Goal: Task Accomplishment & Management: Manage account settings

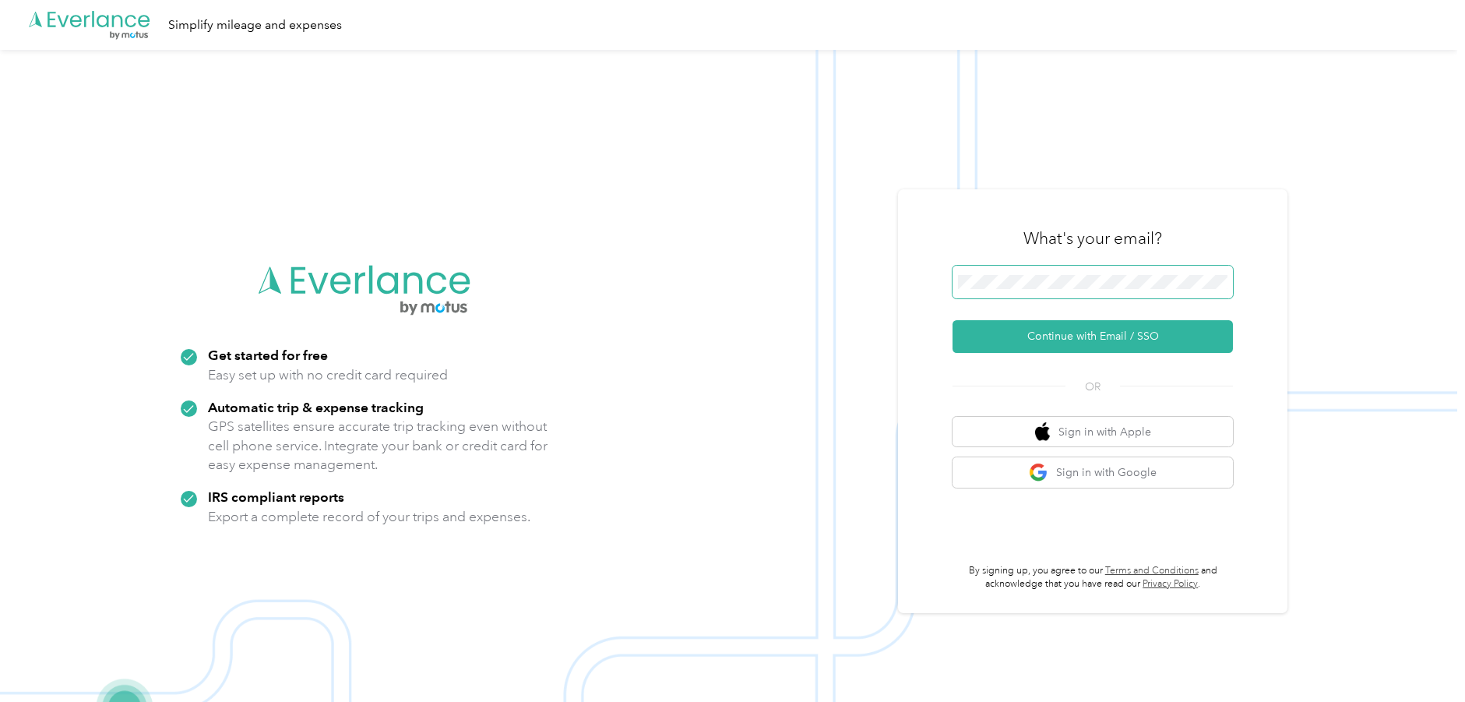
click at [952, 320] on button "Continue with Email / SSO" at bounding box center [1092, 336] width 280 height 33
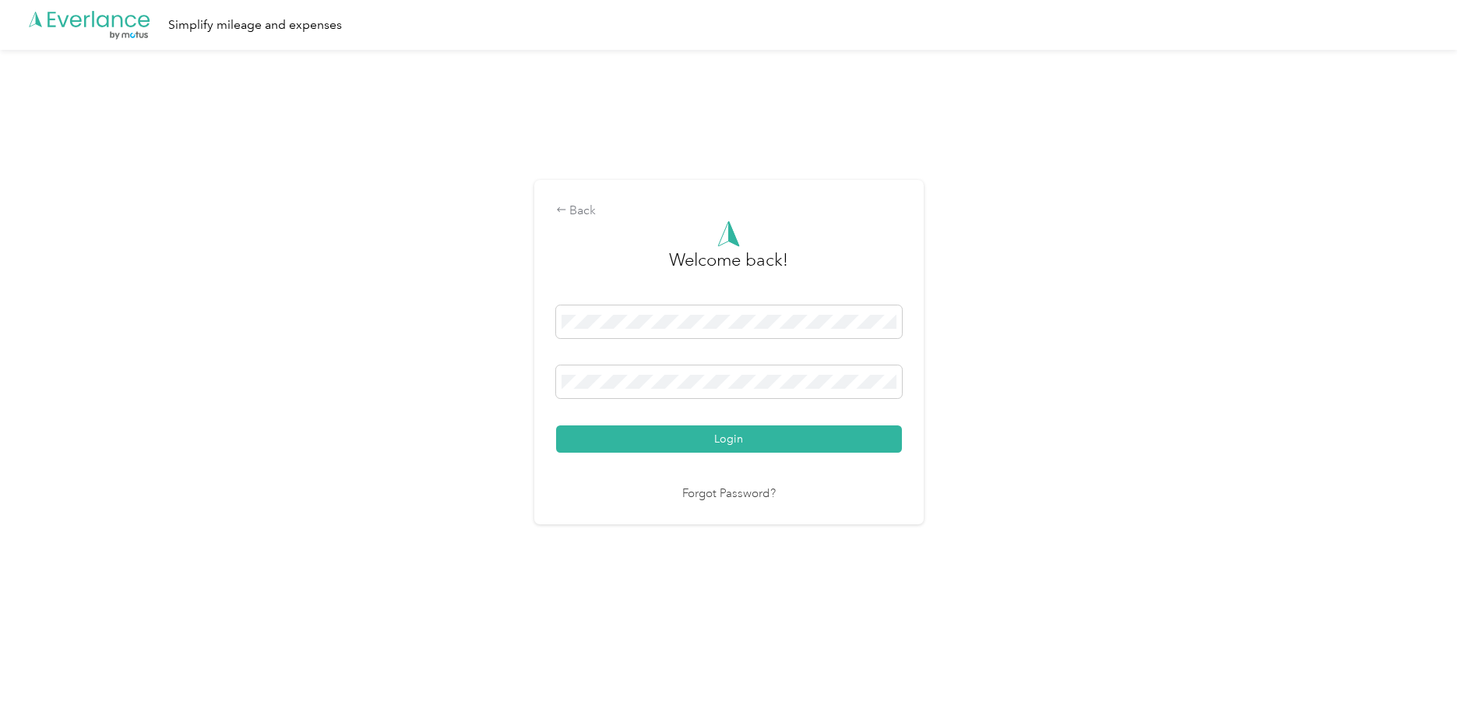
click at [832, 446] on button "Login" at bounding box center [729, 438] width 346 height 27
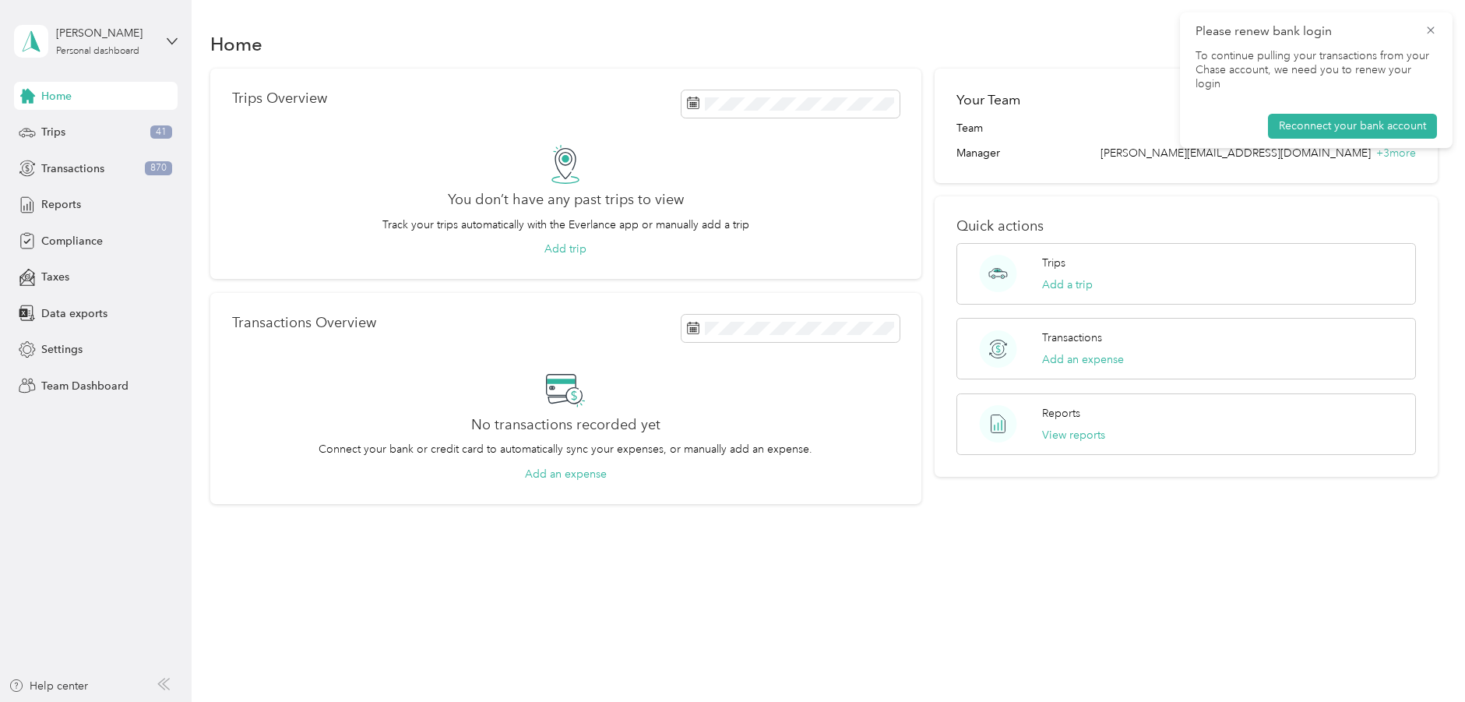
click at [1427, 29] on icon at bounding box center [1430, 30] width 12 height 14
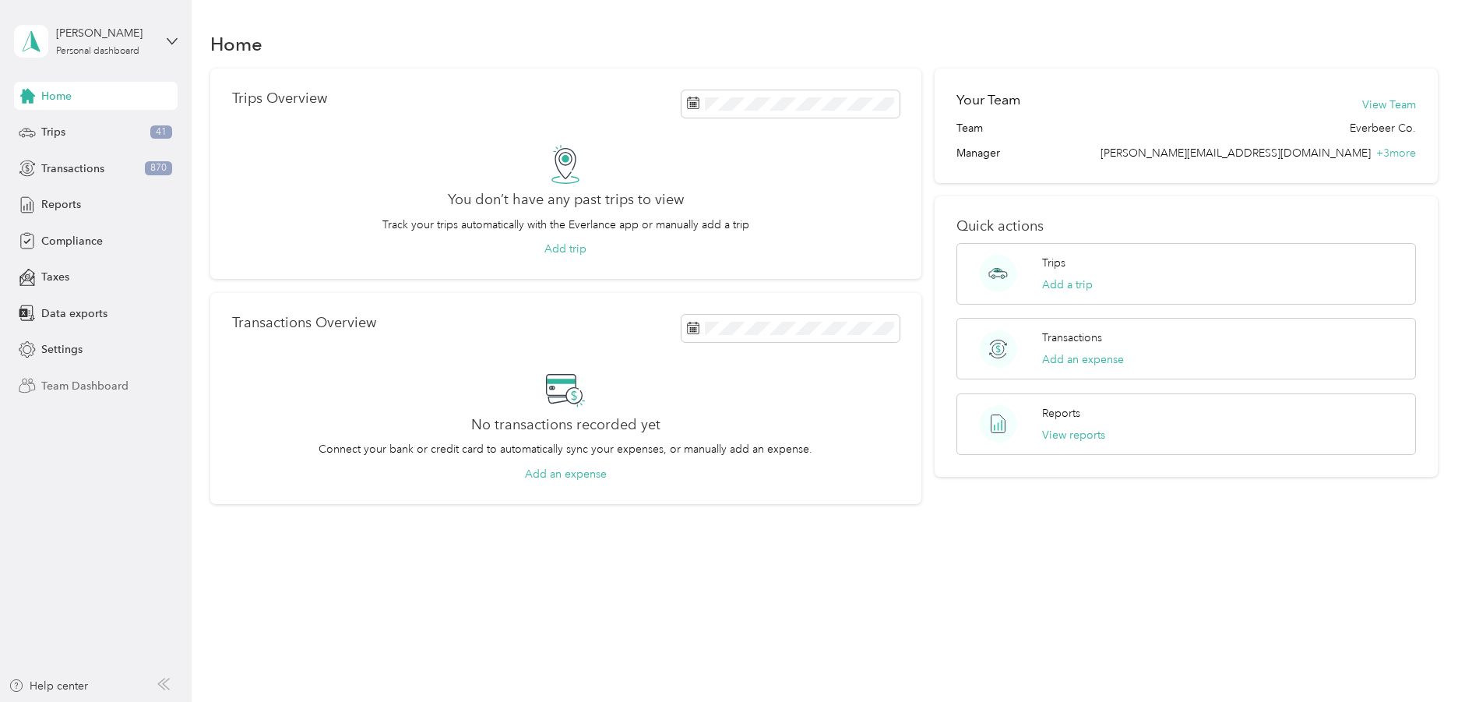
drag, startPoint x: 111, startPoint y: 376, endPoint x: 183, endPoint y: 388, distance: 72.6
click at [112, 376] on div "Team Dashboard" at bounding box center [96, 385] width 164 height 28
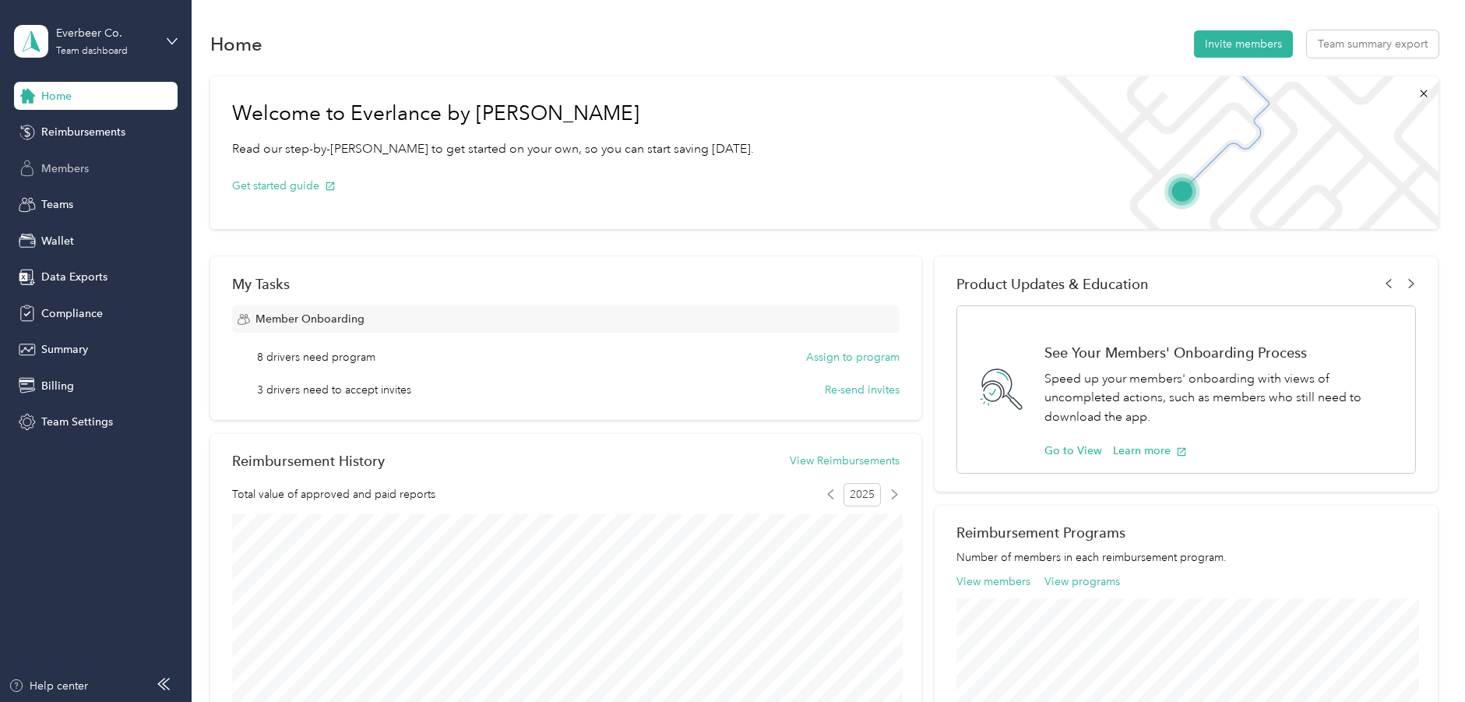
drag, startPoint x: 60, startPoint y: 162, endPoint x: 69, endPoint y: 161, distance: 8.6
click at [60, 162] on span "Members" at bounding box center [65, 168] width 48 height 16
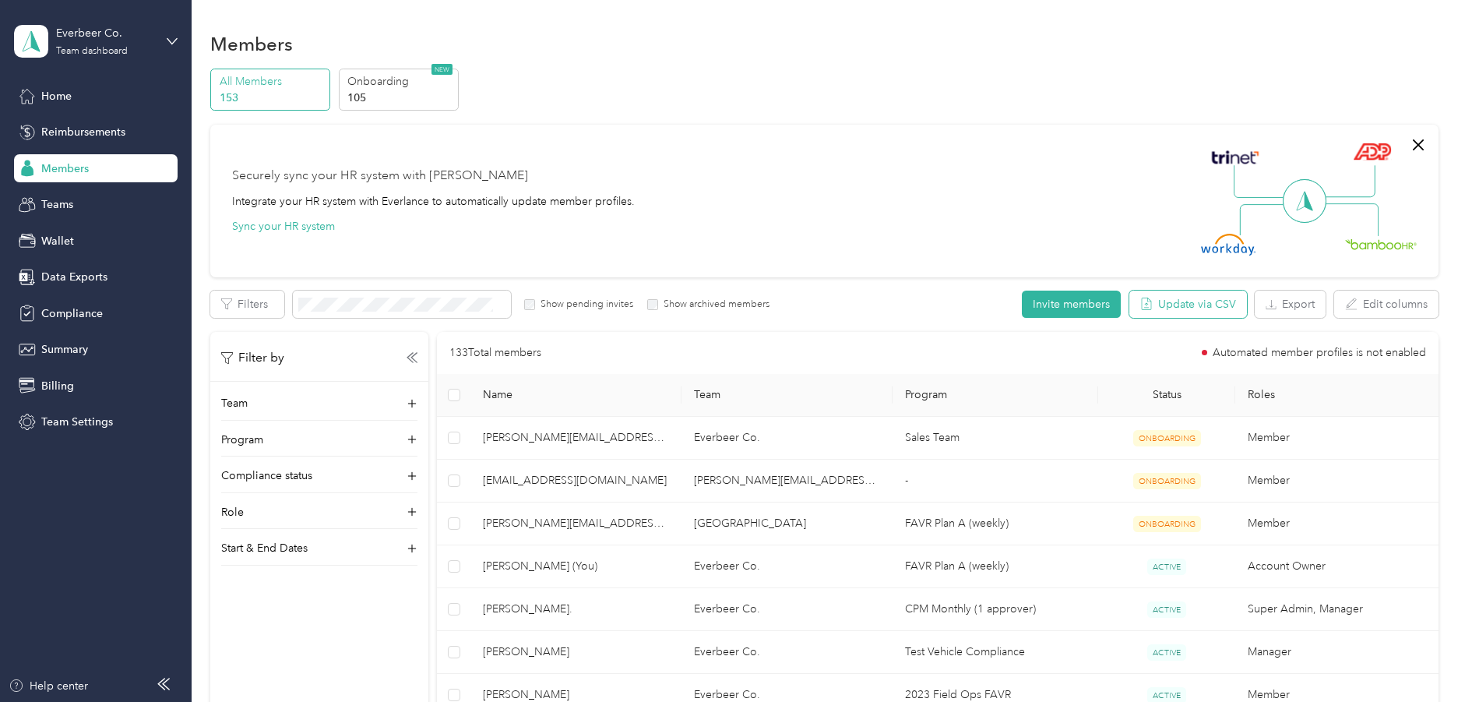
click at [1212, 312] on button "Update via CSV" at bounding box center [1188, 303] width 118 height 27
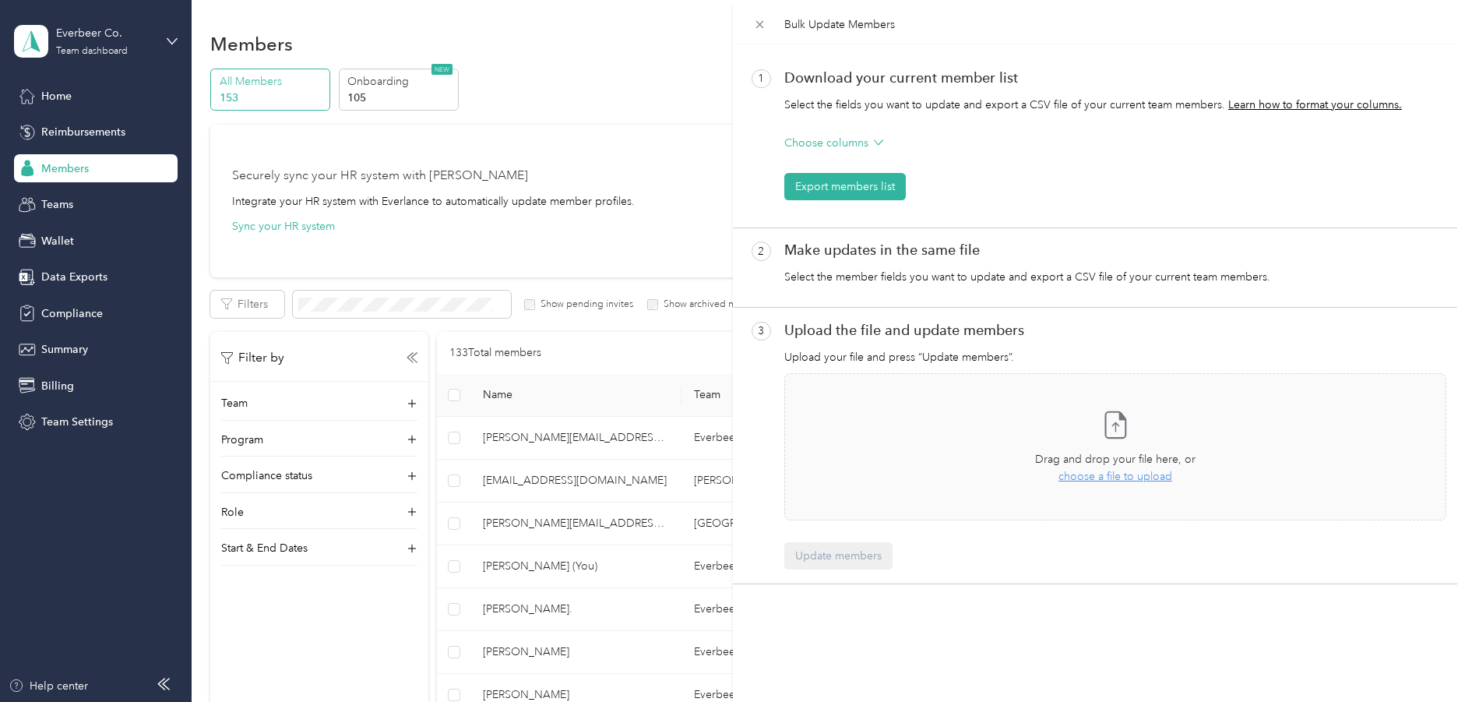
click at [887, 146] on div "Choose columns" at bounding box center [1115, 147] width 662 height 25
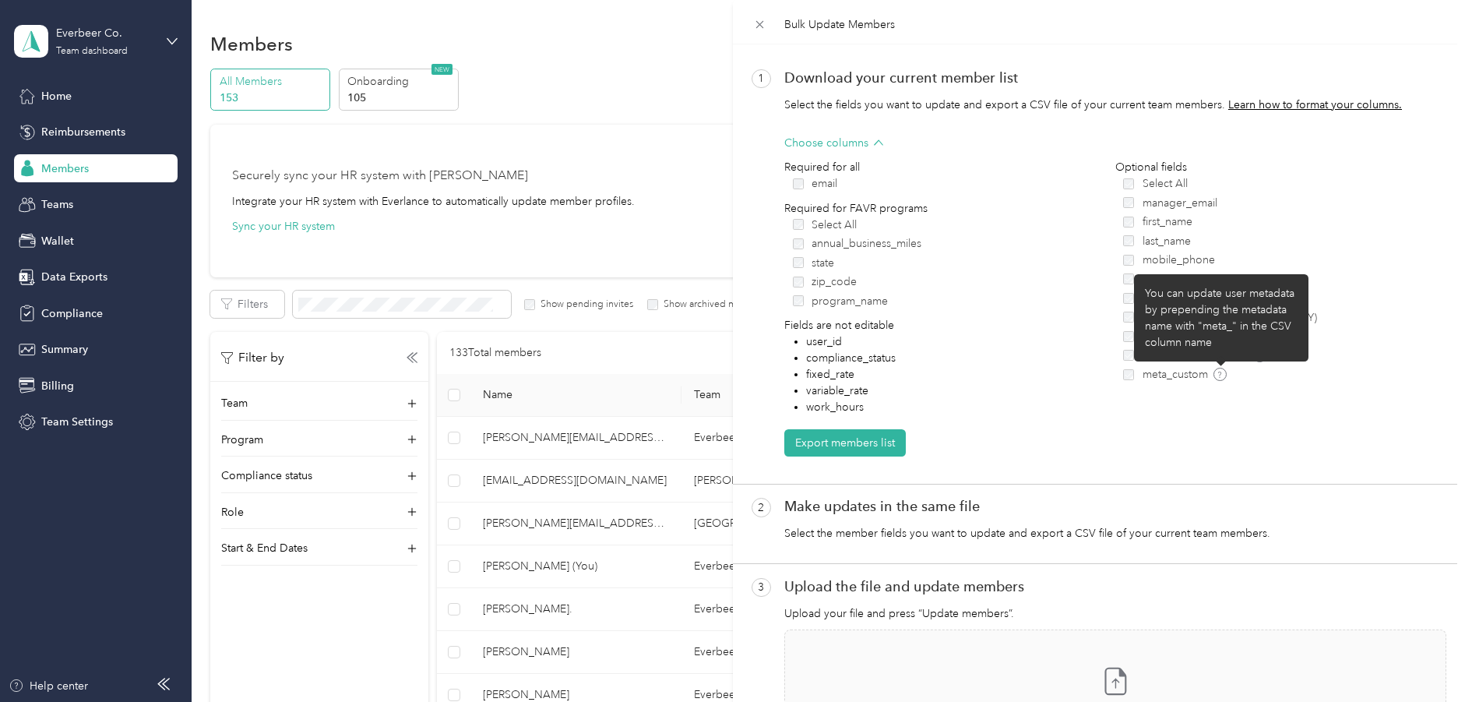
click at [1220, 375] on icon at bounding box center [1219, 374] width 3 height 6
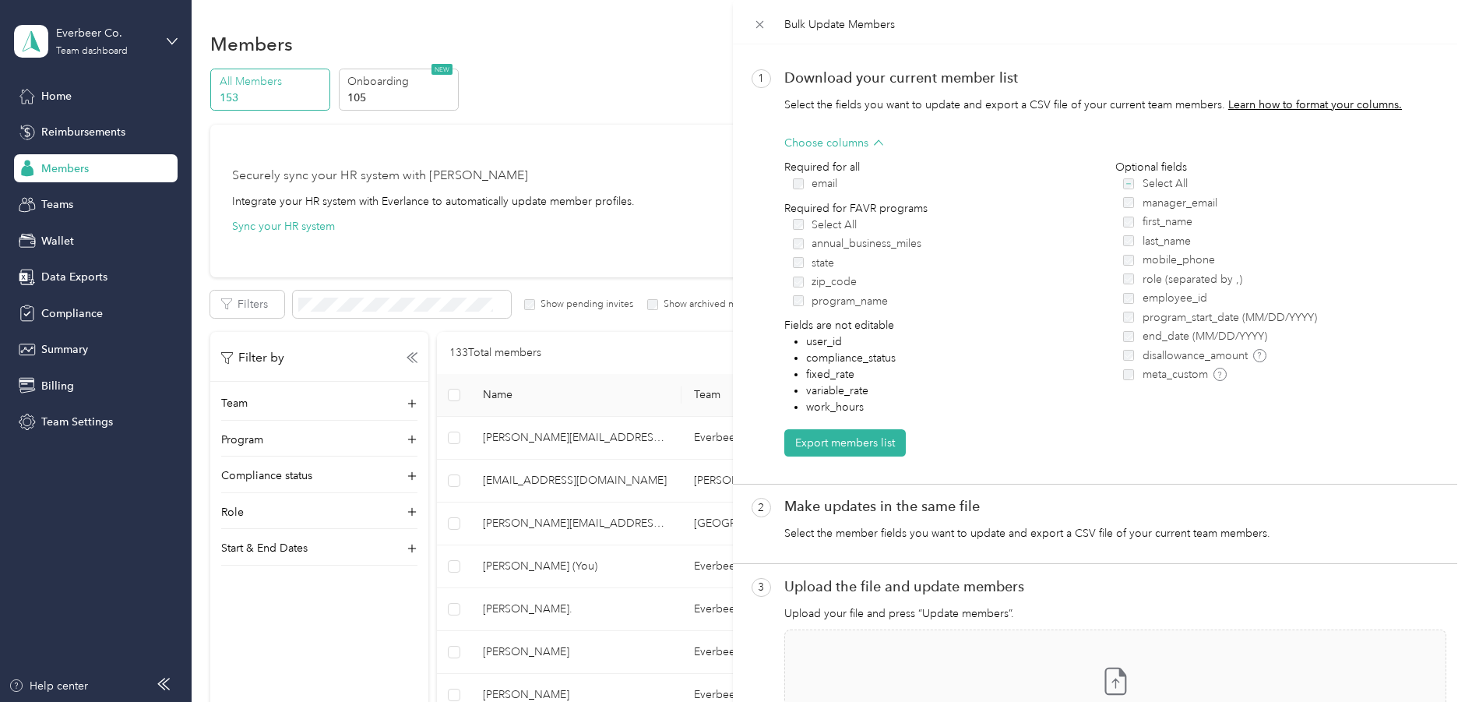
click at [1287, 389] on div "Optional fields Select All manager_email first_name last_name mobile_phone role…" at bounding box center [1280, 287] width 331 height 256
click at [758, 26] on icon at bounding box center [759, 24] width 13 height 13
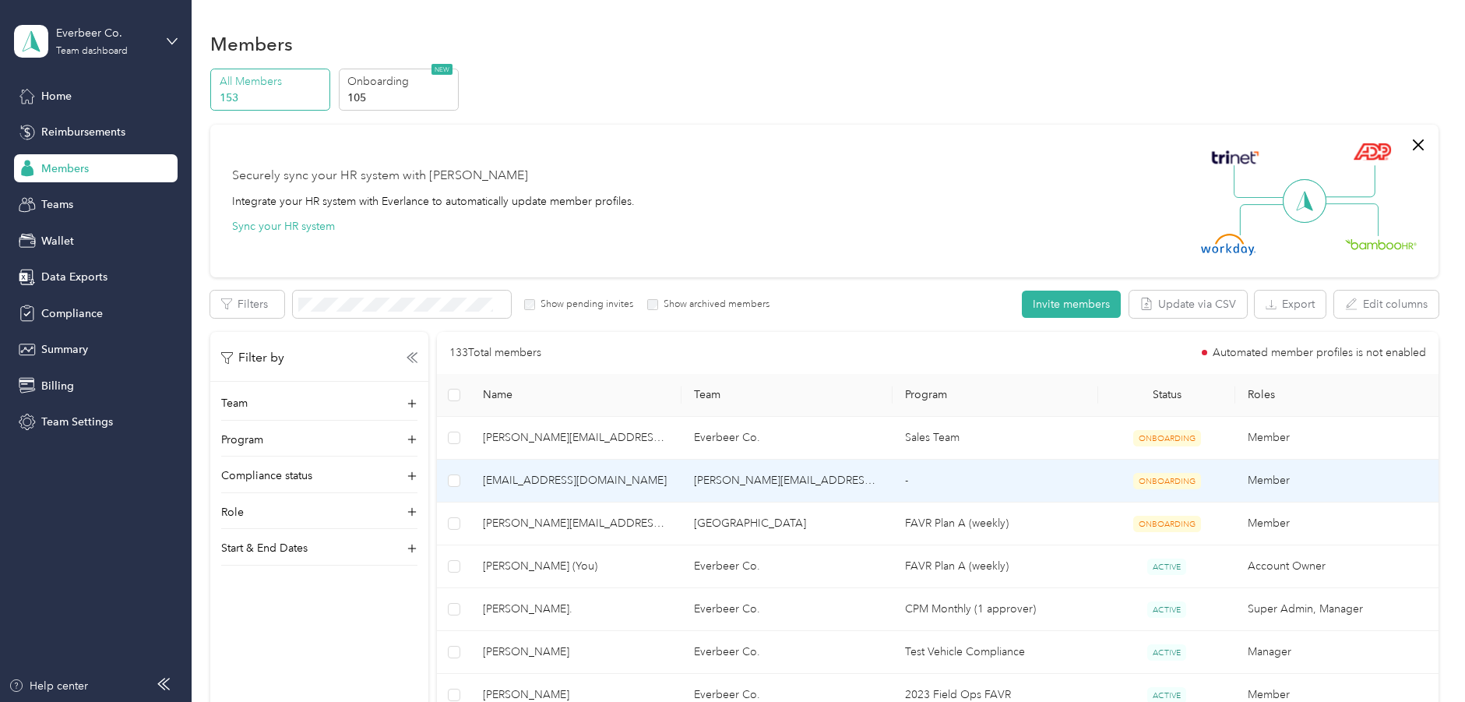
click at [639, 486] on span "[EMAIL_ADDRESS][DOMAIN_NAME]" at bounding box center [576, 480] width 186 height 17
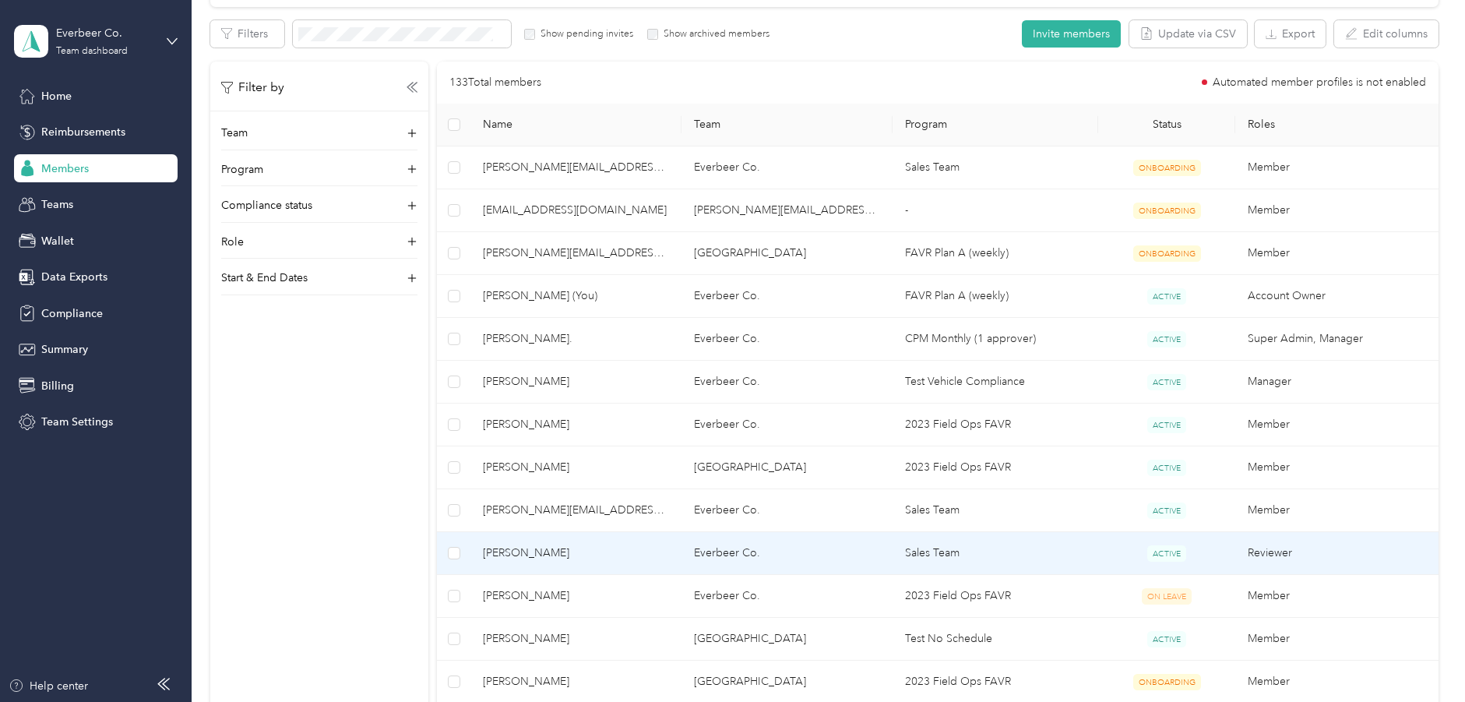
scroll to position [269, 0]
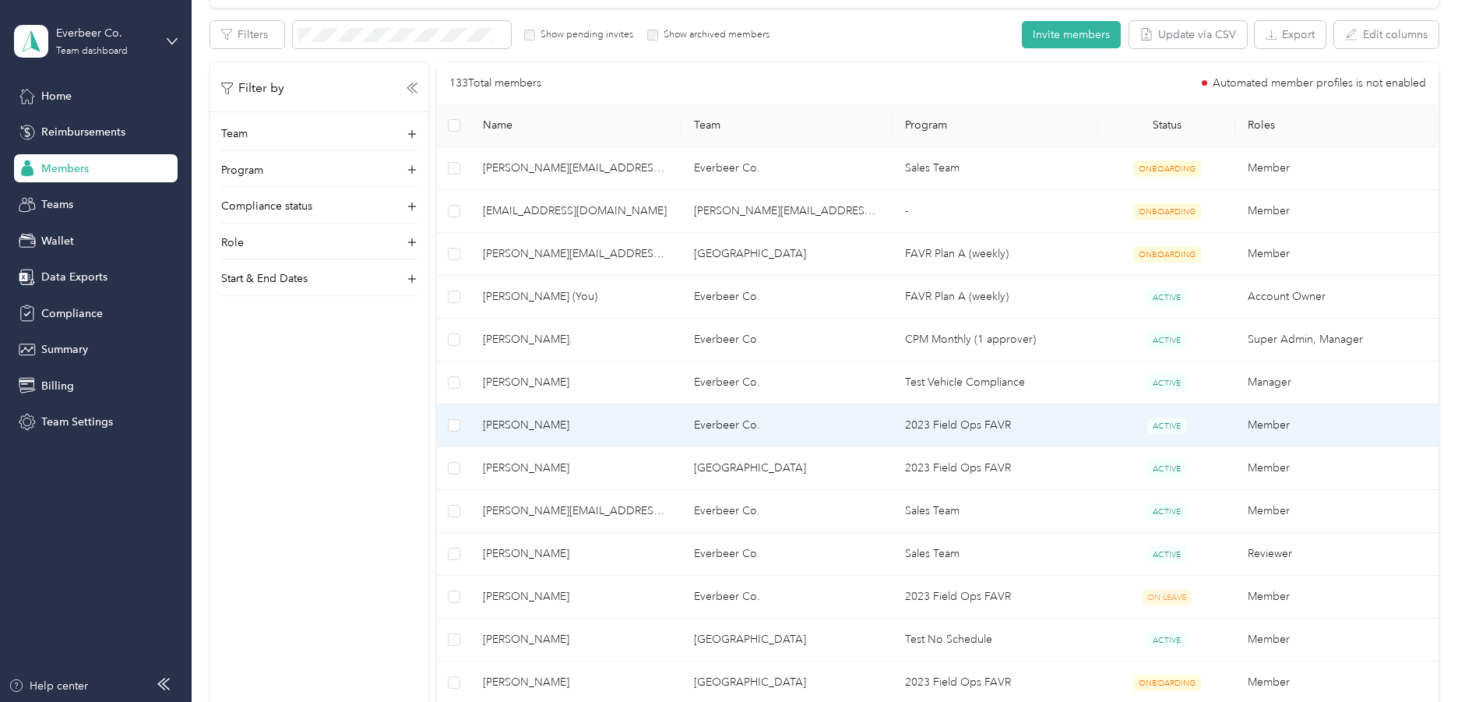
click at [595, 429] on span "[PERSON_NAME]" at bounding box center [576, 425] width 186 height 17
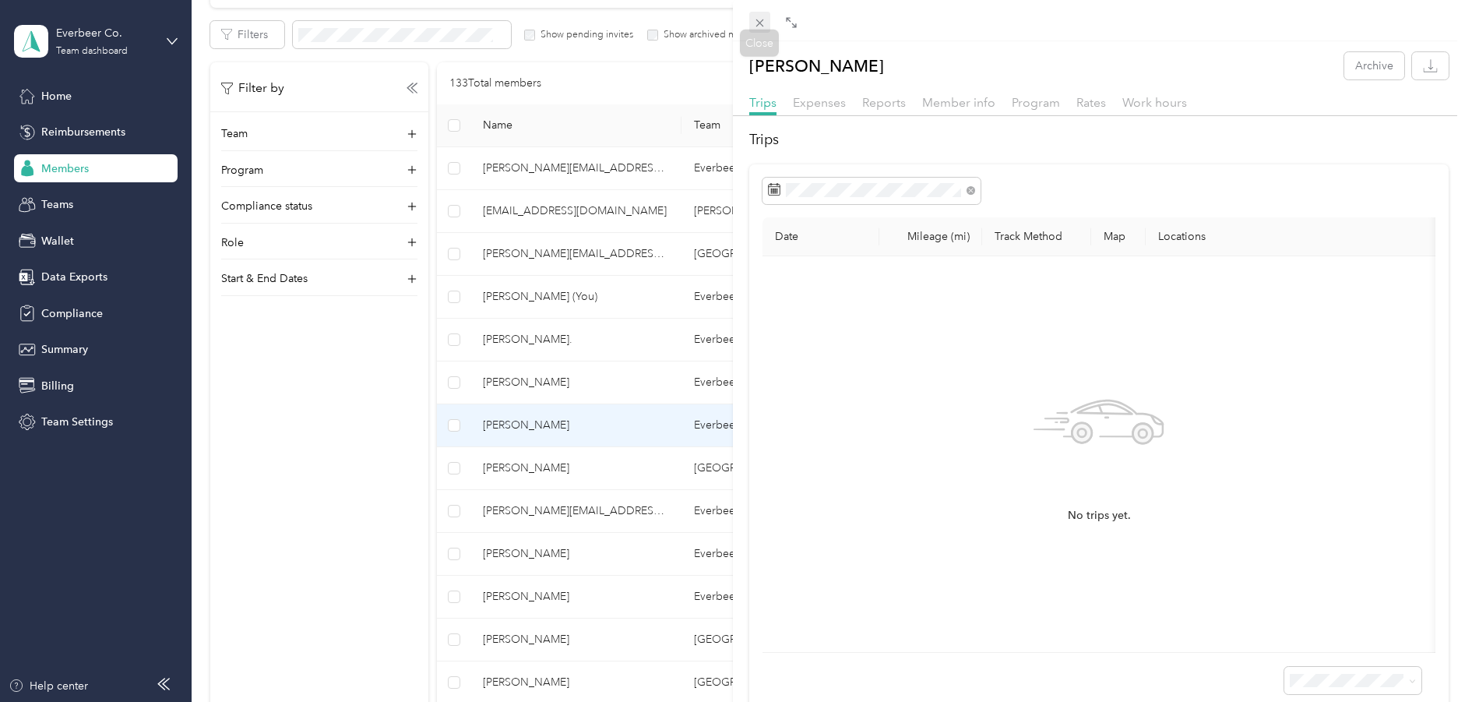
click at [755, 25] on icon at bounding box center [759, 22] width 13 height 13
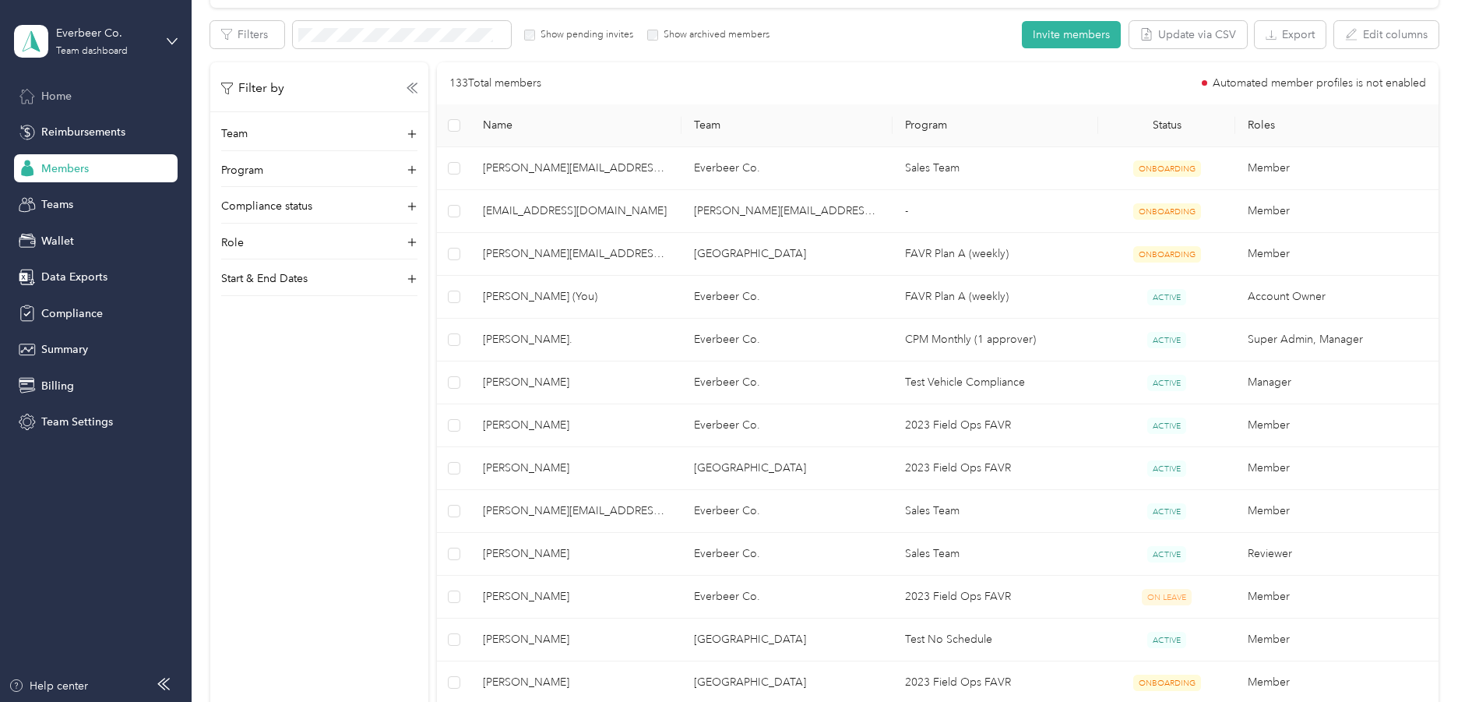
click at [56, 104] on span "Home" at bounding box center [56, 96] width 30 height 16
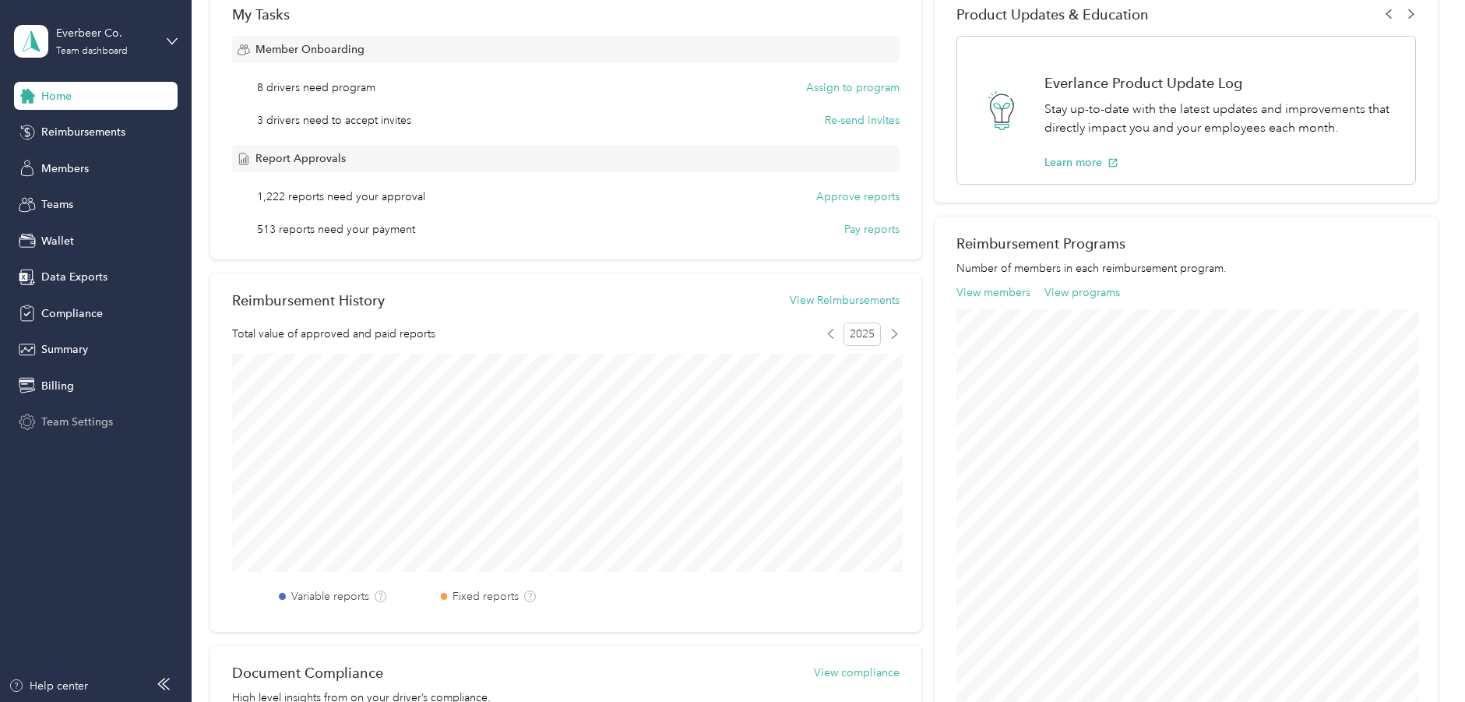
click at [83, 414] on span "Team Settings" at bounding box center [77, 421] width 72 height 16
